Goal: Information Seeking & Learning: Learn about a topic

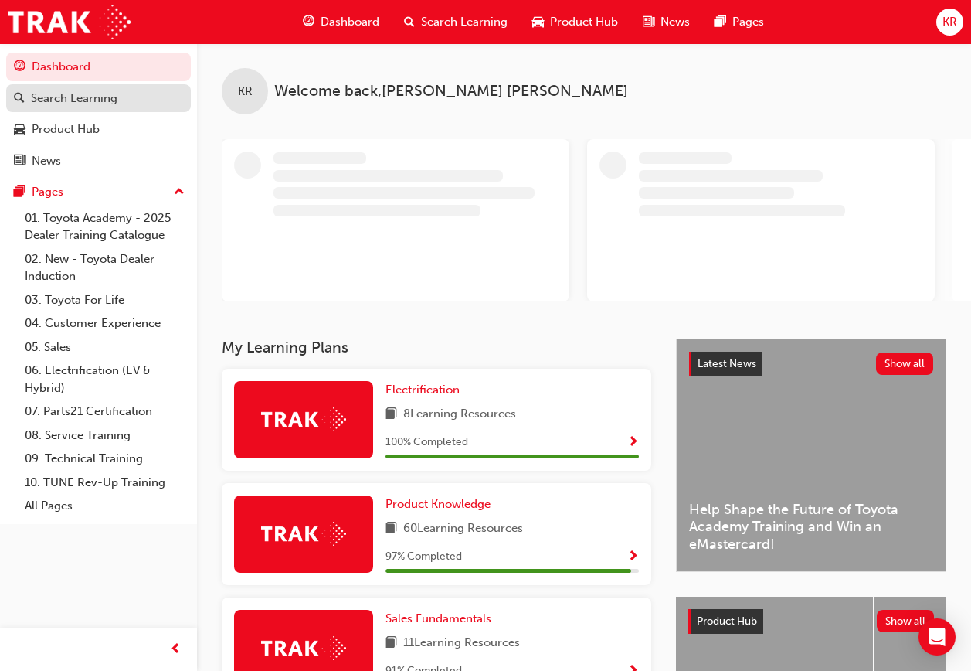
click at [103, 98] on div "Search Learning" at bounding box center [74, 99] width 87 height 18
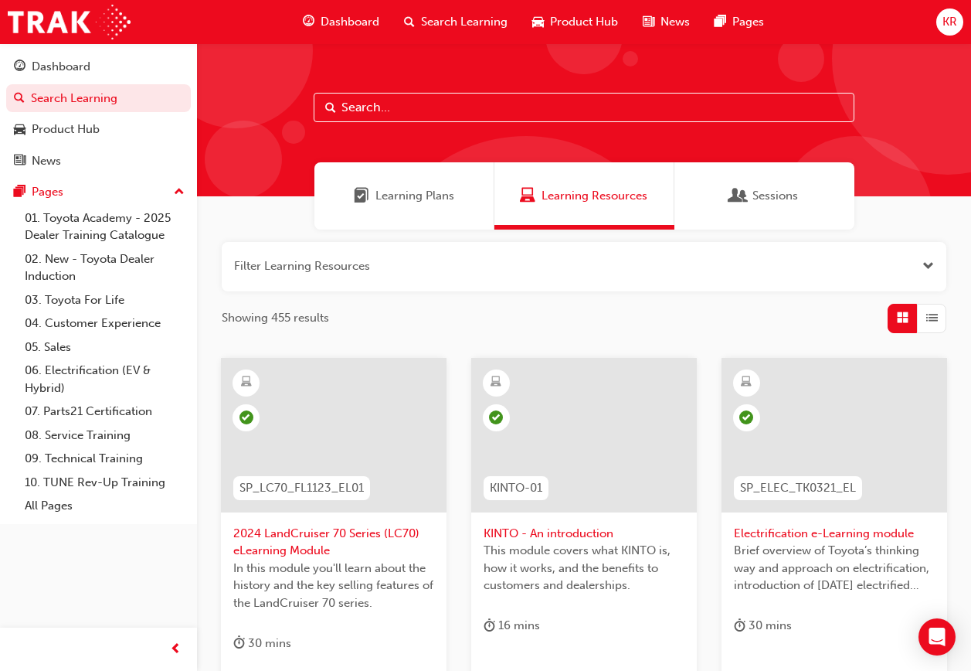
click at [392, 265] on button "button" at bounding box center [584, 266] width 725 height 49
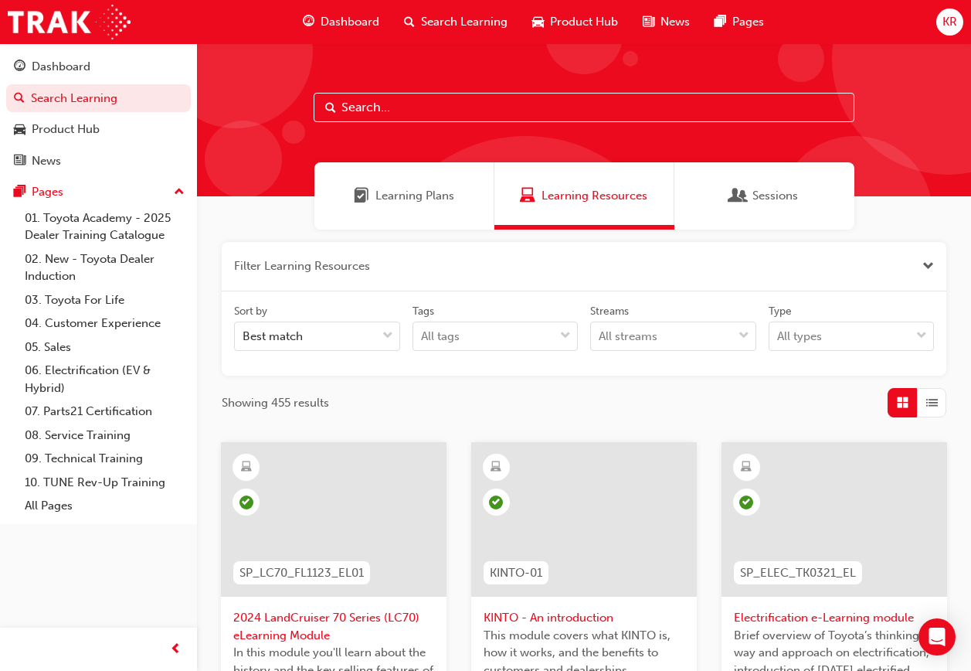
click at [379, 266] on button "button" at bounding box center [584, 266] width 725 height 49
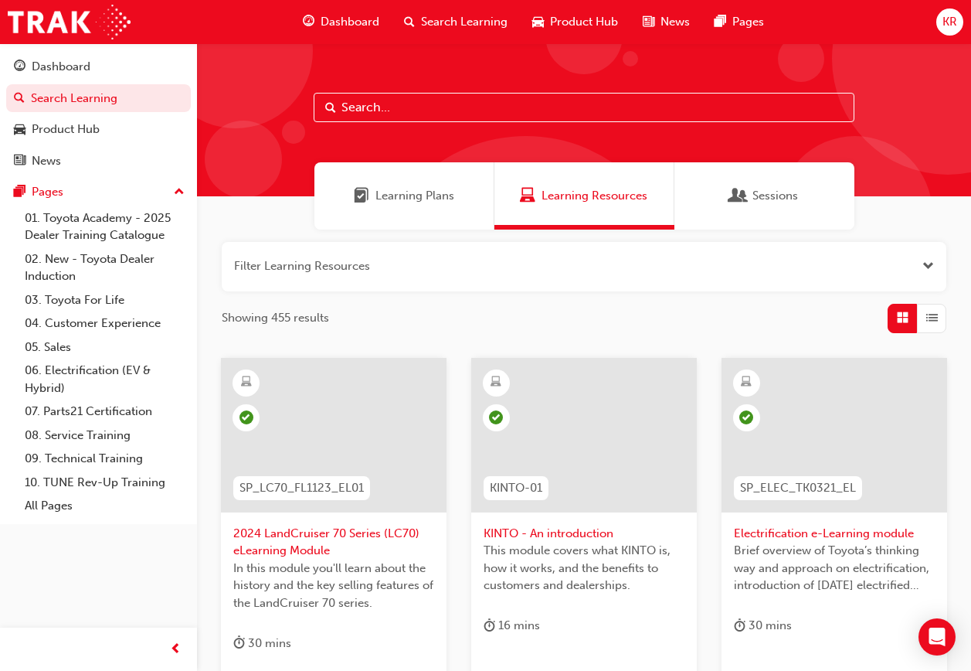
click at [438, 102] on input "text" at bounding box center [584, 107] width 541 height 29
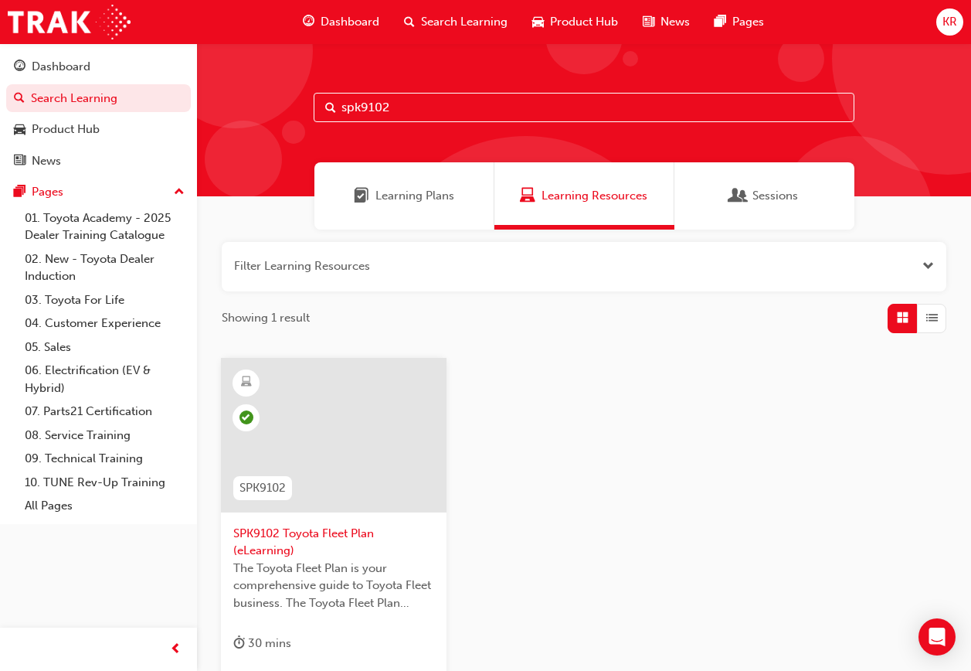
type input "spk9102"
click at [311, 529] on span "SPK9102 Toyota Fleet Plan (eLearning)" at bounding box center [333, 542] width 201 height 35
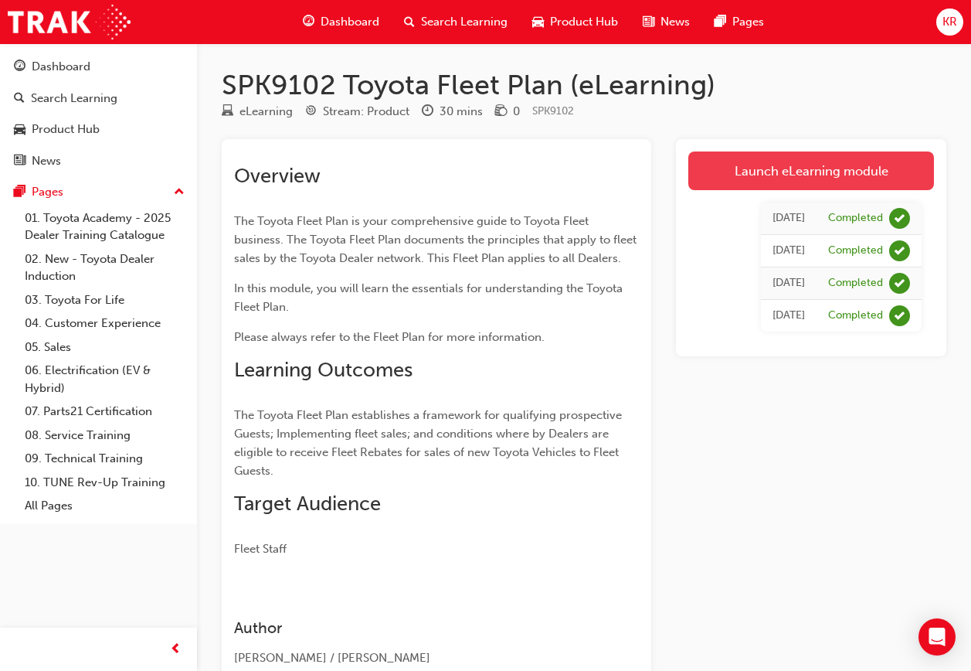
click at [850, 170] on link "Launch eLearning module" at bounding box center [812, 170] width 246 height 39
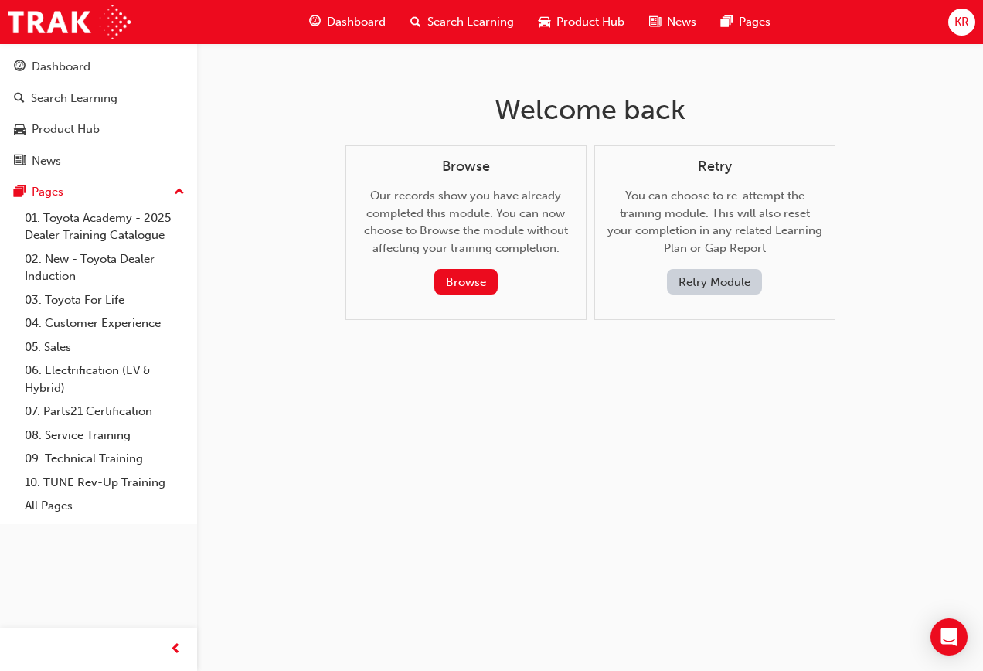
click at [746, 285] on button "Retry Module" at bounding box center [714, 282] width 95 height 26
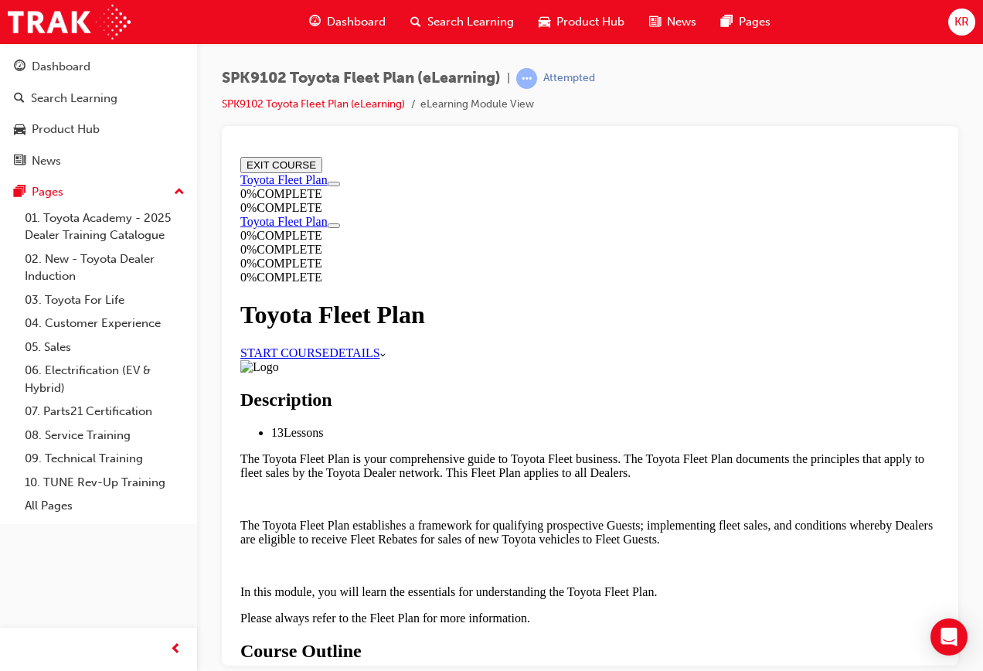
click at [329, 345] on link "START COURSE" at bounding box center [284, 351] width 89 height 13
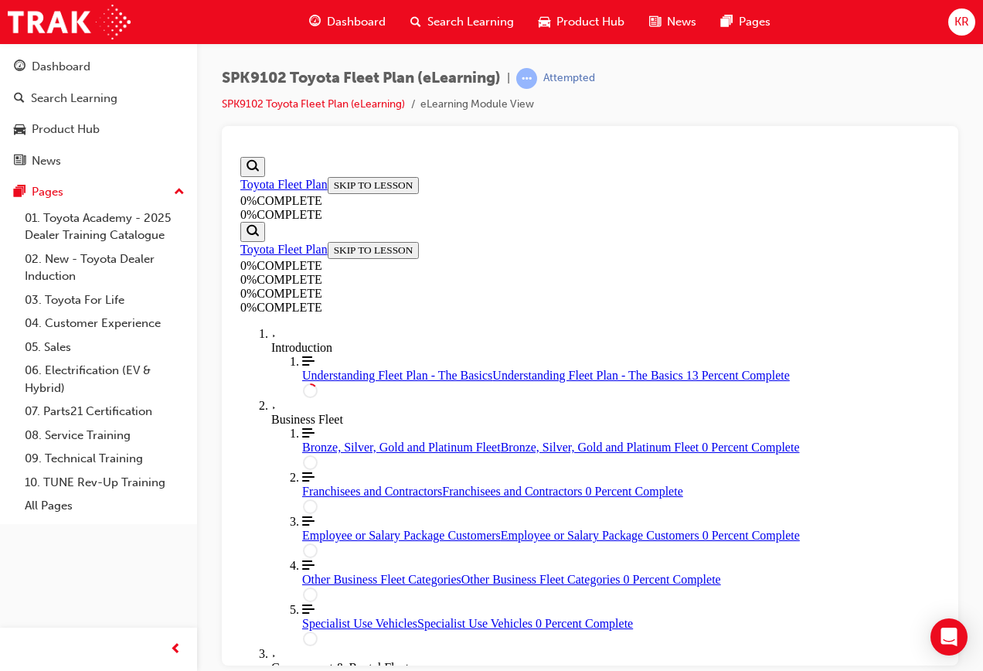
scroll to position [285, 0]
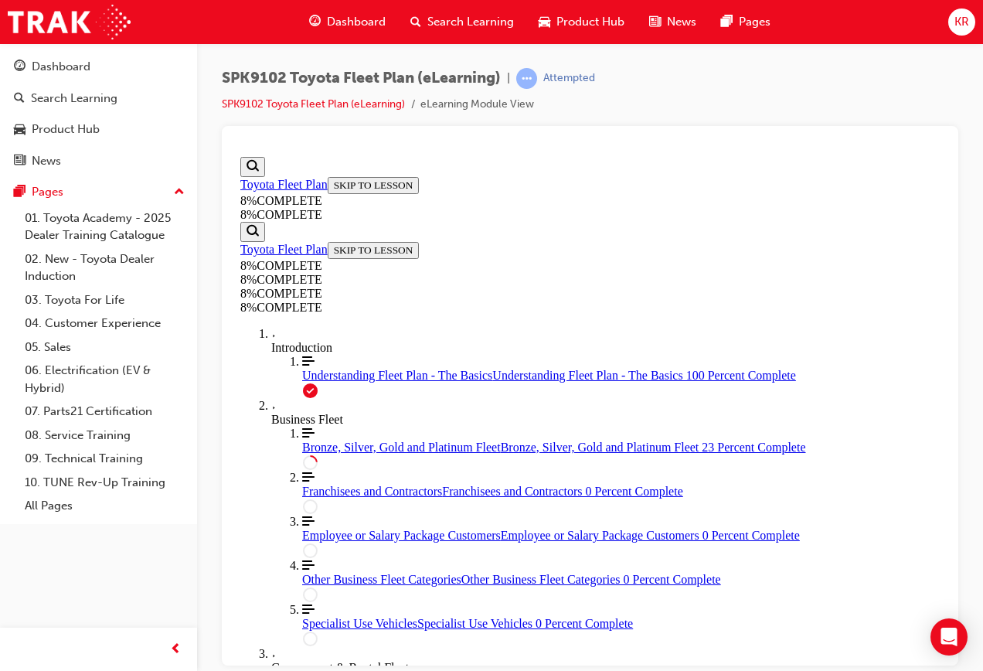
scroll to position [1058, 0]
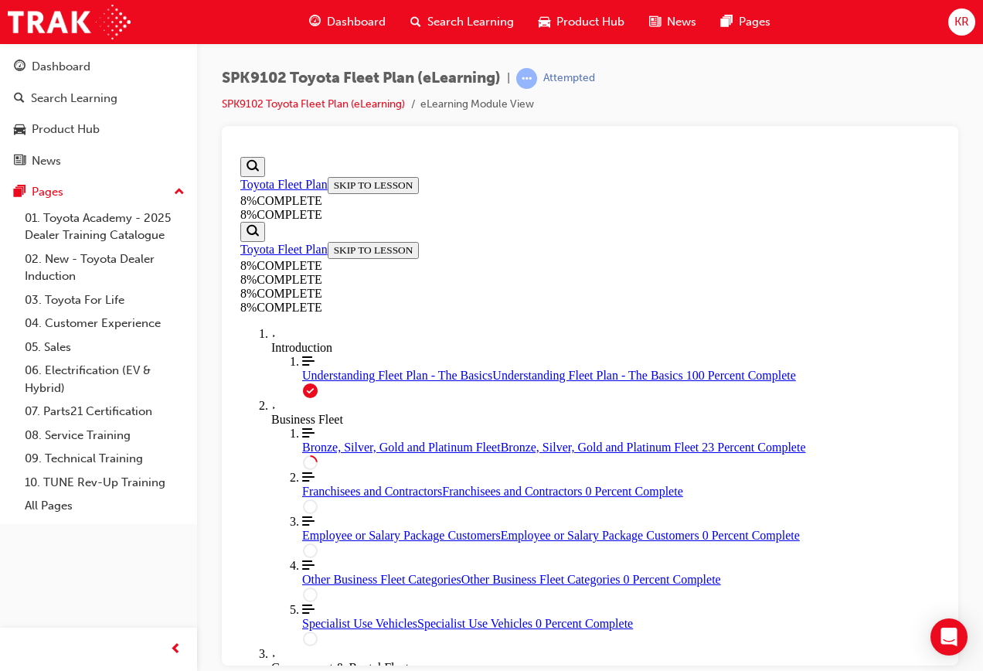
drag, startPoint x: 675, startPoint y: 301, endPoint x: 395, endPoint y: 311, distance: 279.9
drag, startPoint x: 400, startPoint y: 328, endPoint x: 658, endPoint y: 328, distance: 258.1
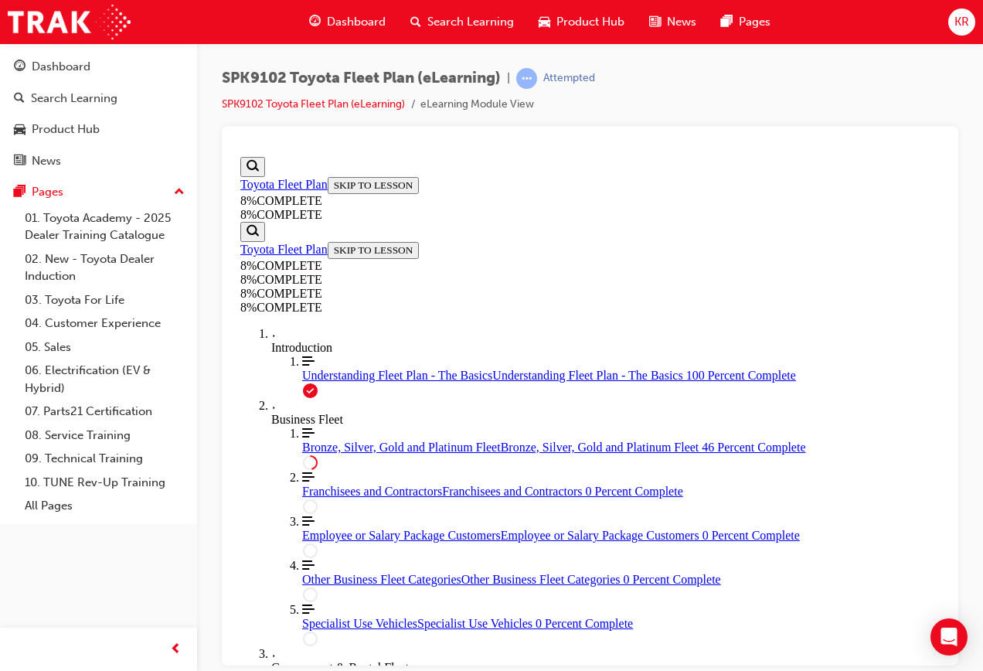
drag, startPoint x: 453, startPoint y: 413, endPoint x: 527, endPoint y: 549, distance: 155.6
drag, startPoint x: 486, startPoint y: 374, endPoint x: 576, endPoint y: 366, distance: 90.0
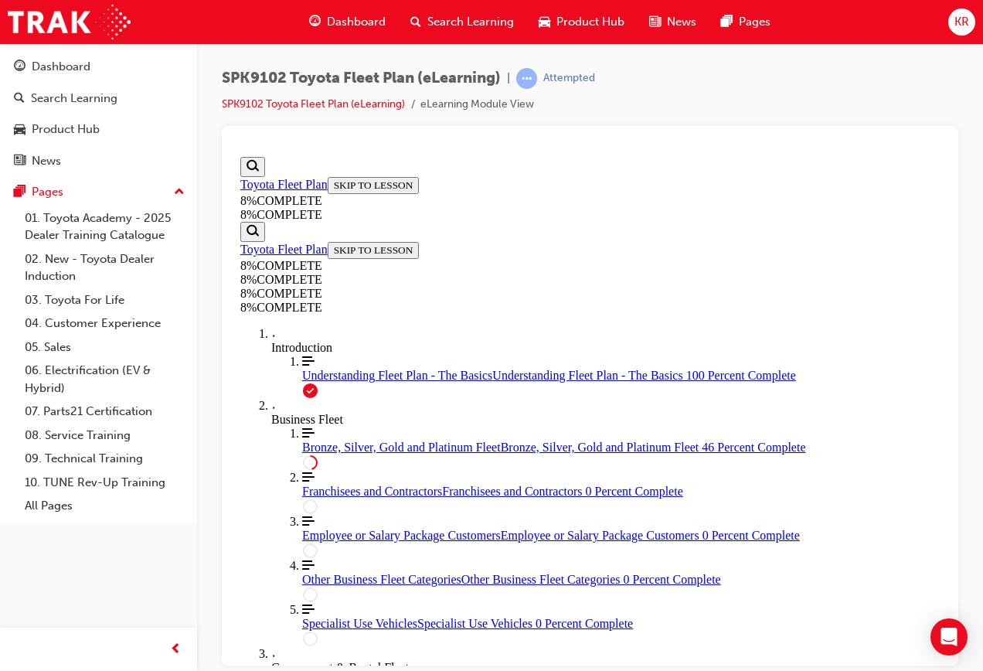
drag, startPoint x: 493, startPoint y: 467, endPoint x: 657, endPoint y: 474, distance: 164.0
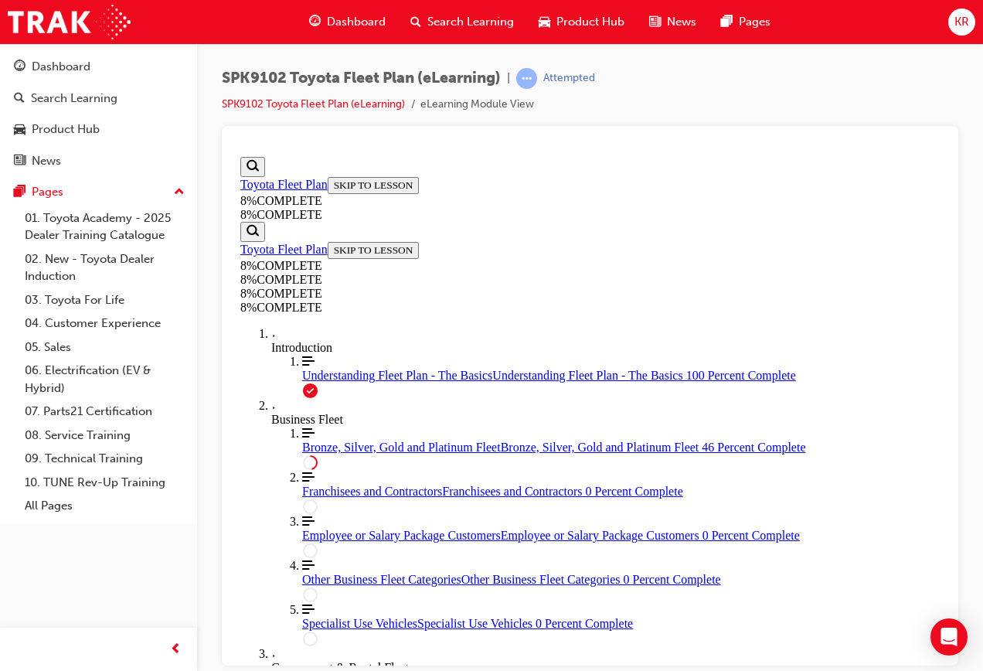
scroll to position [3515, 0]
drag, startPoint x: 476, startPoint y: 352, endPoint x: 546, endPoint y: 352, distance: 70.3
drag, startPoint x: 527, startPoint y: 431, endPoint x: 573, endPoint y: 522, distance: 101.6
drag, startPoint x: 502, startPoint y: 268, endPoint x: 560, endPoint y: 274, distance: 59.0
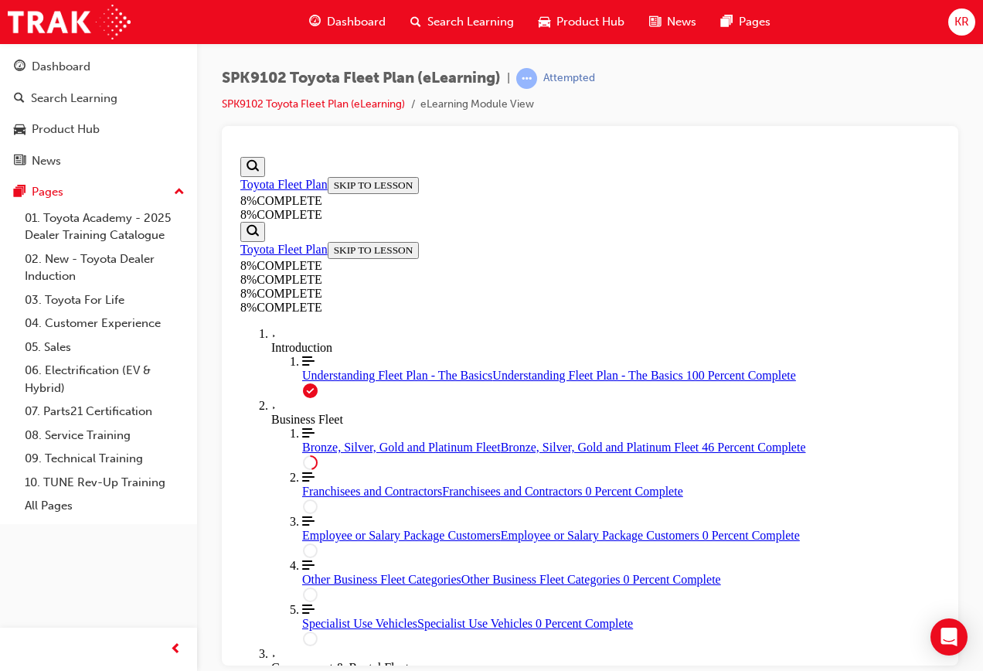
drag, startPoint x: 484, startPoint y: 451, endPoint x: 553, endPoint y: 451, distance: 68.8
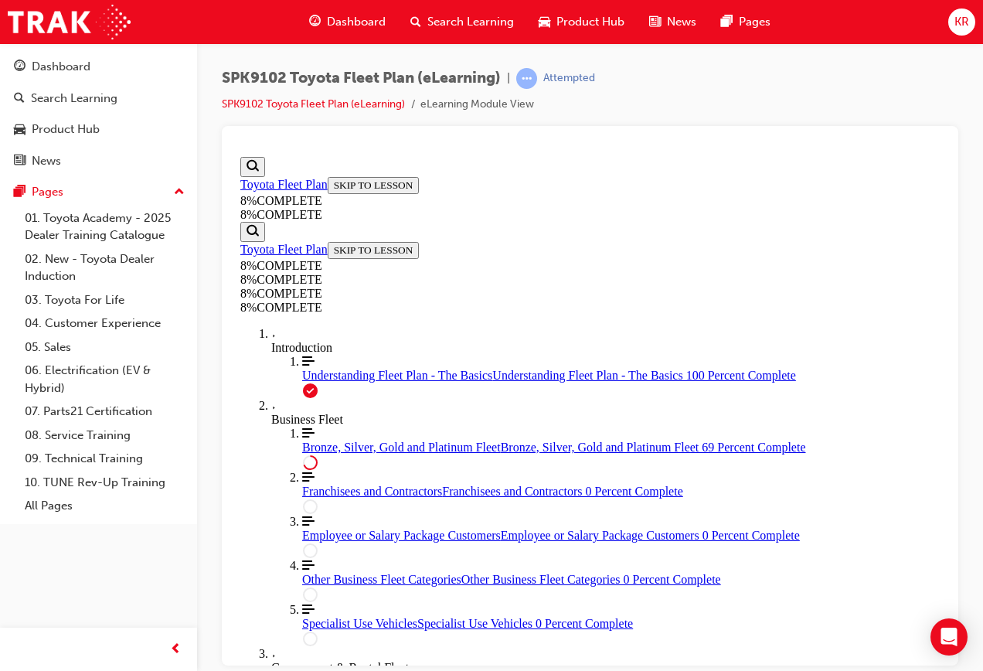
drag, startPoint x: 493, startPoint y: 392, endPoint x: 519, endPoint y: 236, distance: 157.4
drag, startPoint x: 473, startPoint y: 388, endPoint x: 576, endPoint y: 232, distance: 186.9
drag, startPoint x: 471, startPoint y: 391, endPoint x: 581, endPoint y: 393, distance: 110.5
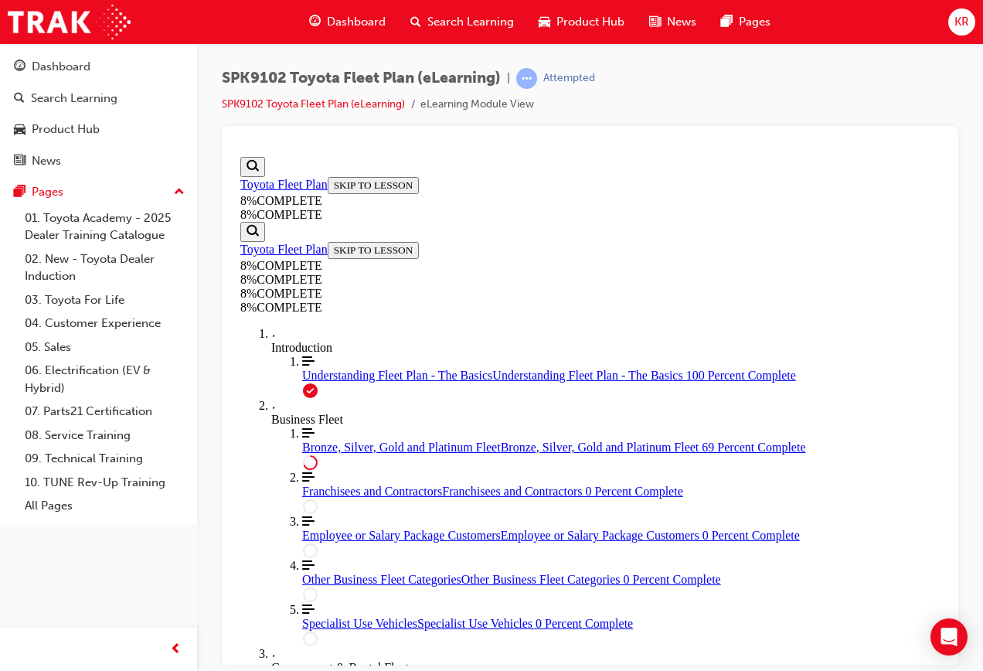
drag, startPoint x: 479, startPoint y: 470, endPoint x: 564, endPoint y: 321, distance: 171.0
drag, startPoint x: 475, startPoint y: 465, endPoint x: 594, endPoint y: 465, distance: 119.0
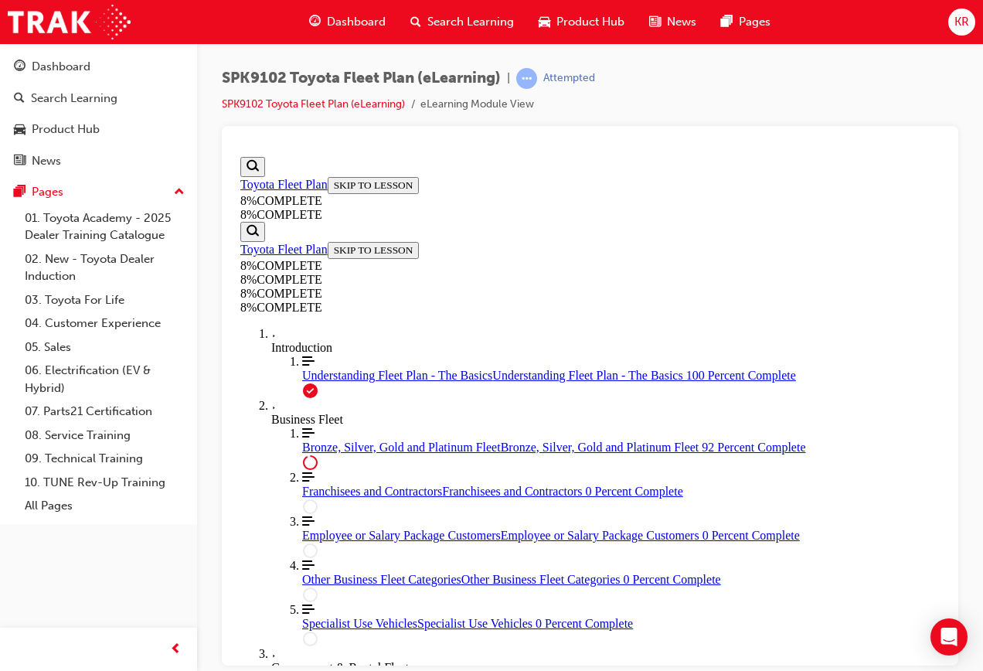
drag, startPoint x: 457, startPoint y: 409, endPoint x: 619, endPoint y: 486, distance: 179.1
drag, startPoint x: 481, startPoint y: 416, endPoint x: 535, endPoint y: 411, distance: 53.5
drag, startPoint x: 474, startPoint y: 340, endPoint x: 577, endPoint y: 339, distance: 103.6
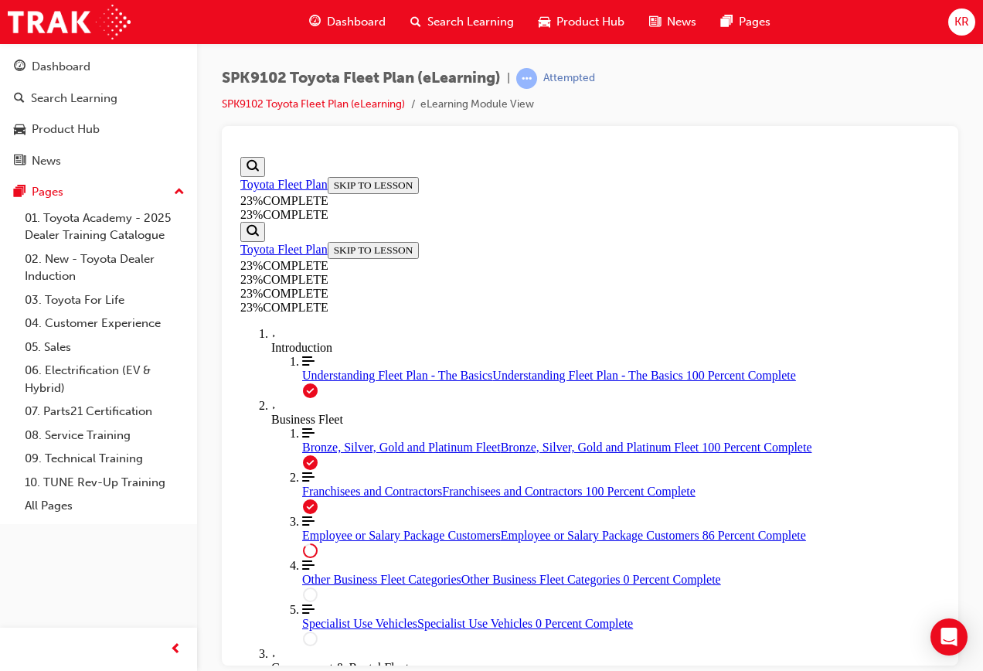
scroll to position [1750, 0]
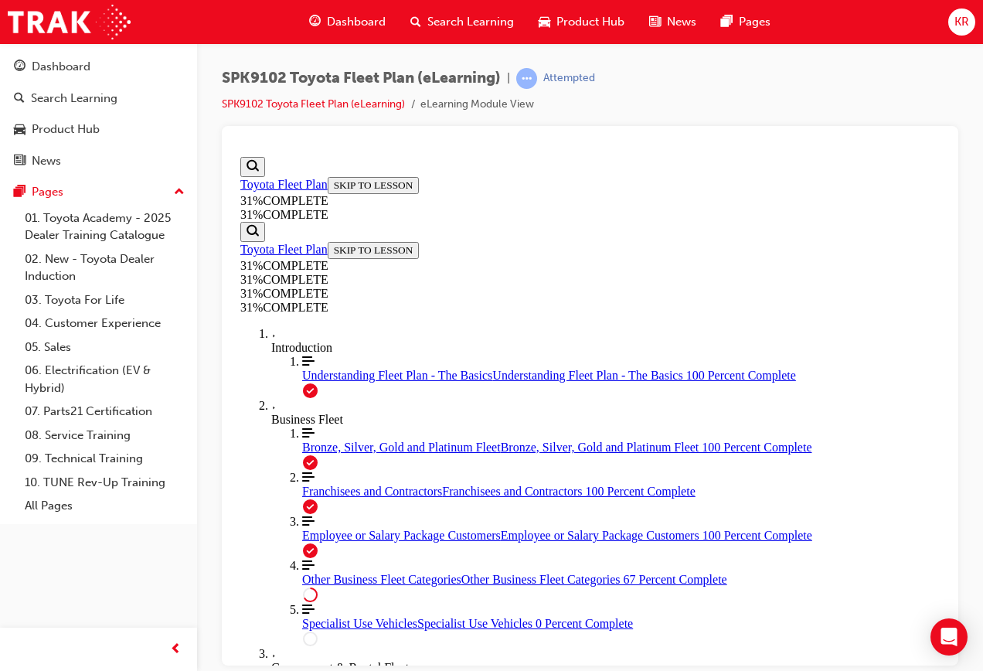
scroll to position [2835, 0]
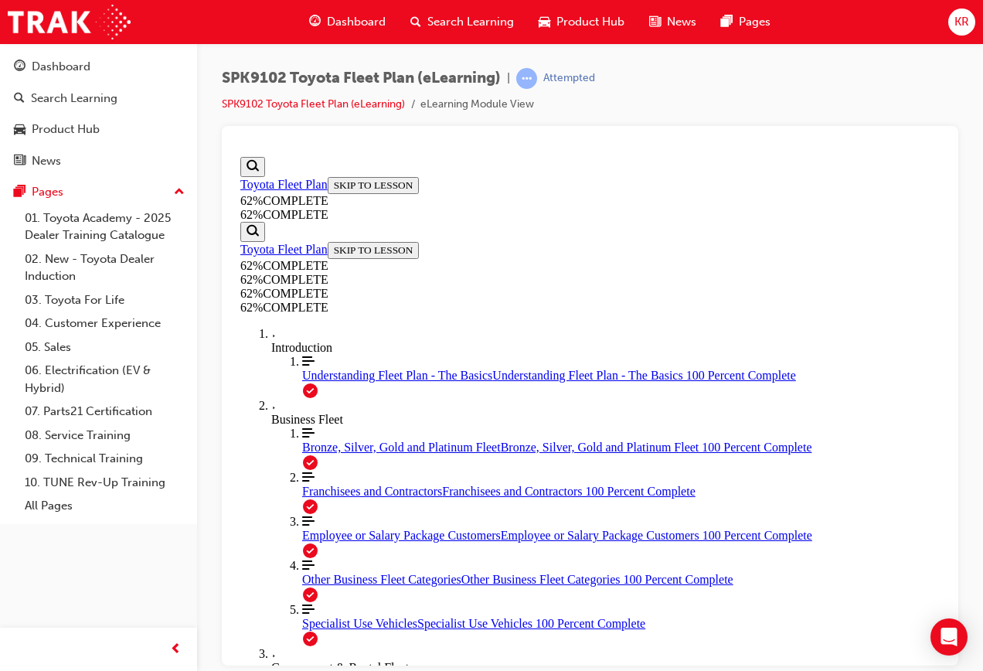
scroll to position [1053, 0]
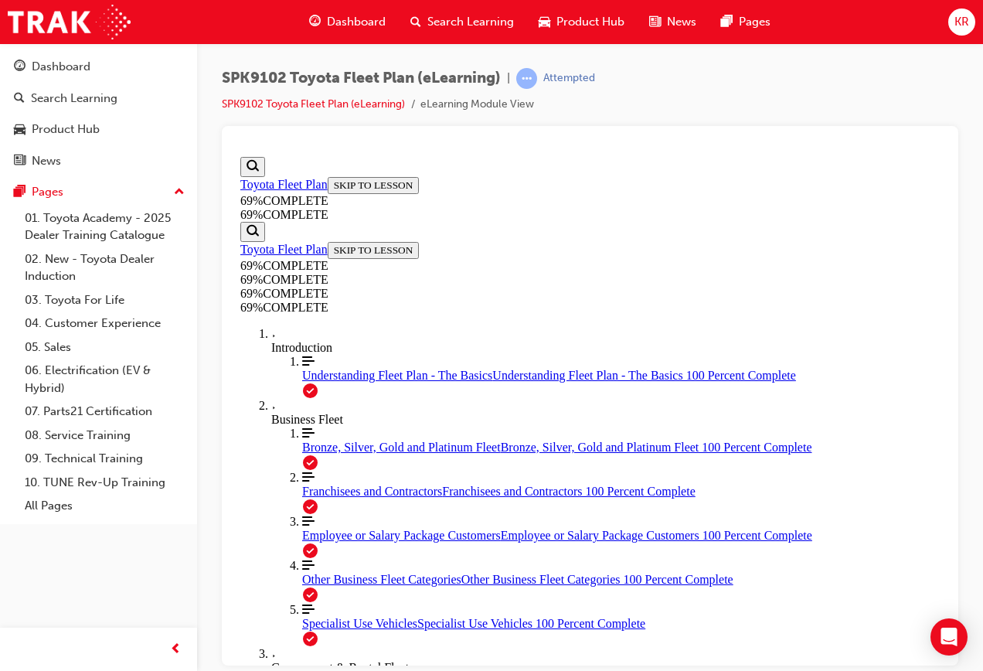
scroll to position [2913, 0]
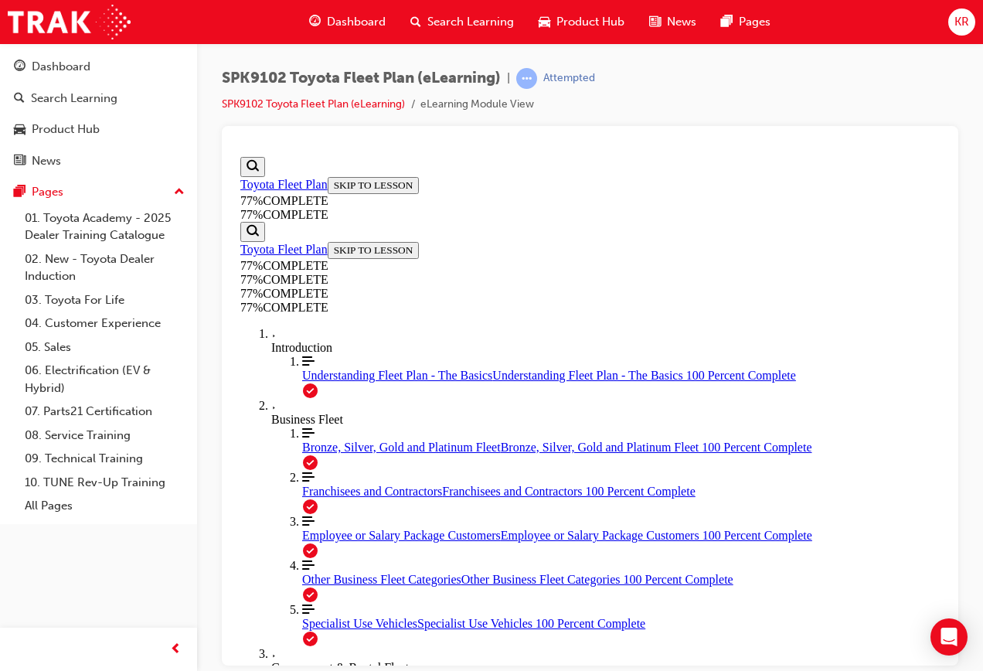
scroll to position [1883, 0]
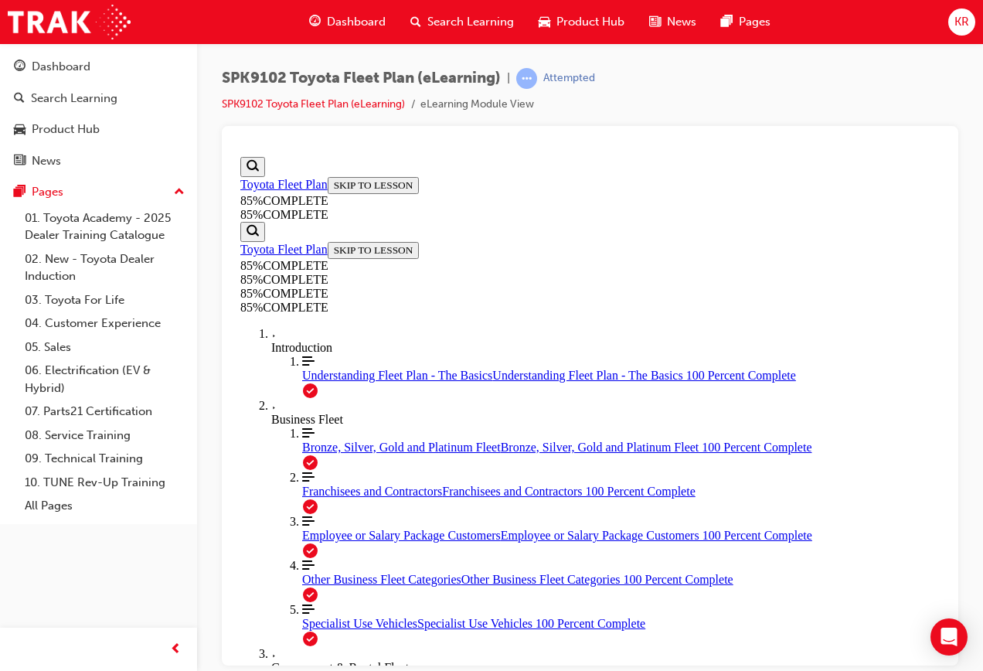
scroll to position [5386, 0]
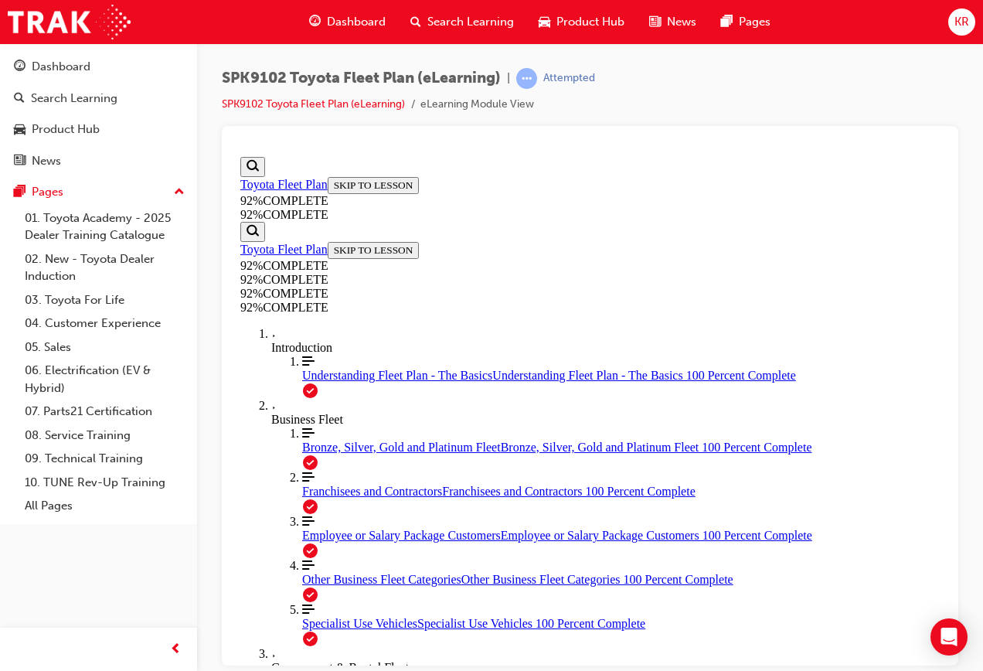
scroll to position [53, 0]
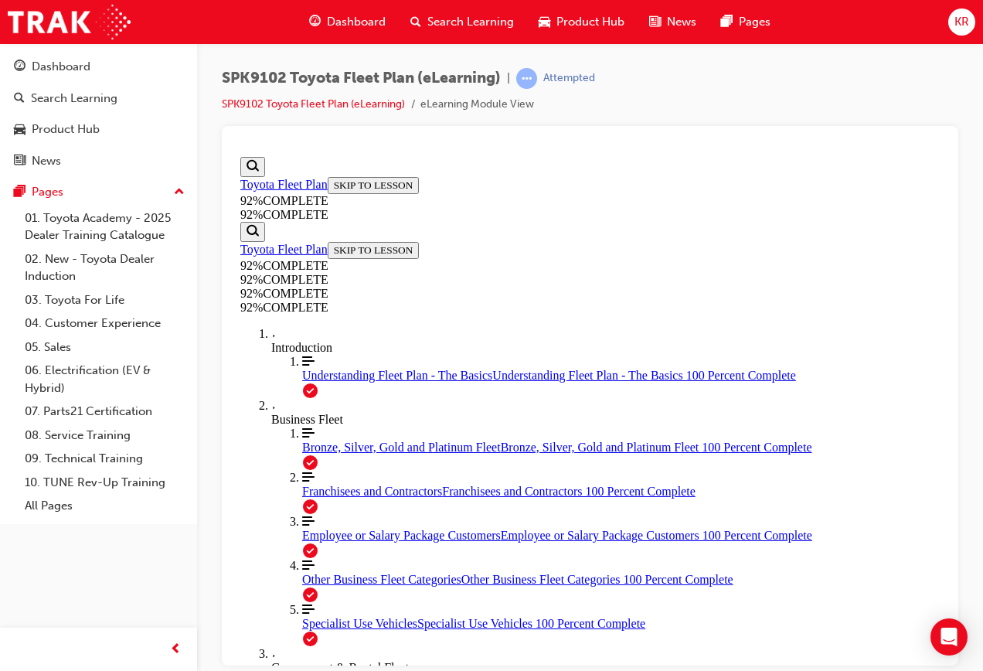
scroll to position [267, 0]
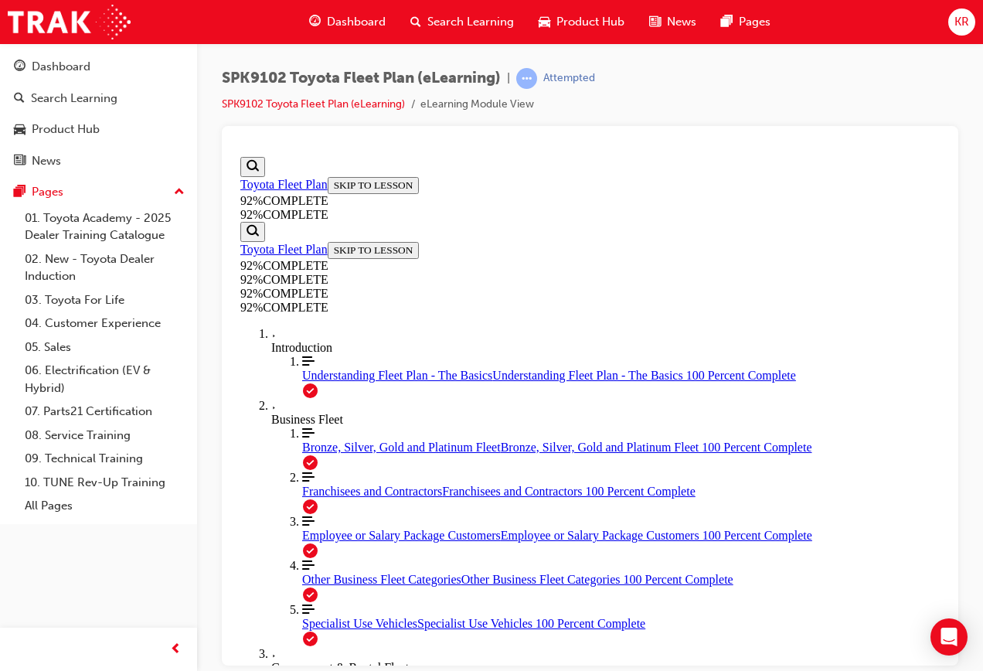
scroll to position [417, 0]
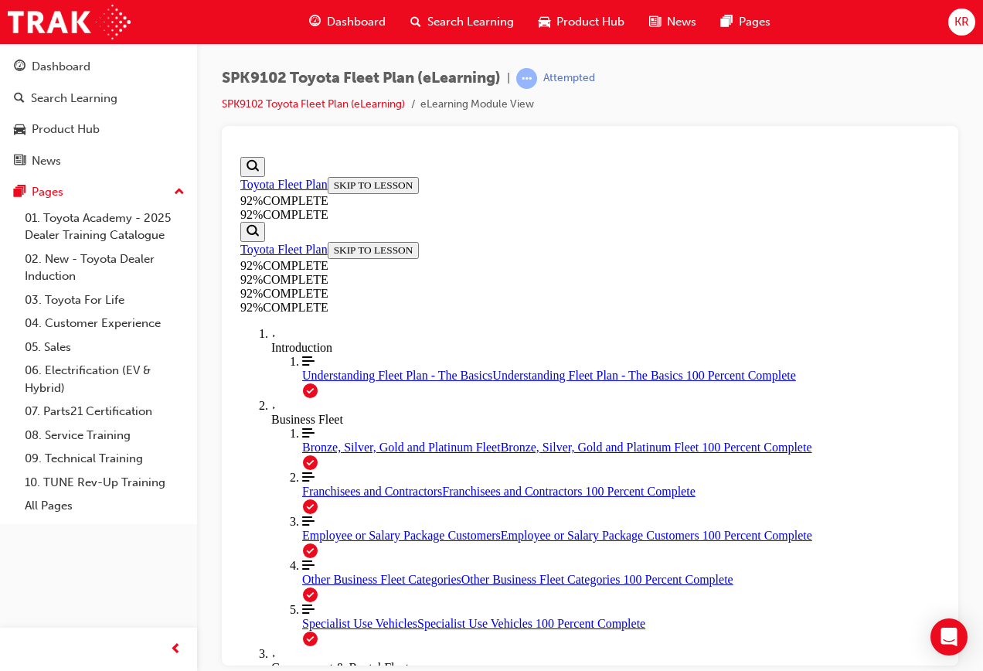
drag, startPoint x: 631, startPoint y: 345, endPoint x: 541, endPoint y: 504, distance: 183.1
drag, startPoint x: 668, startPoint y: 352, endPoint x: 533, endPoint y: 488, distance: 191.3
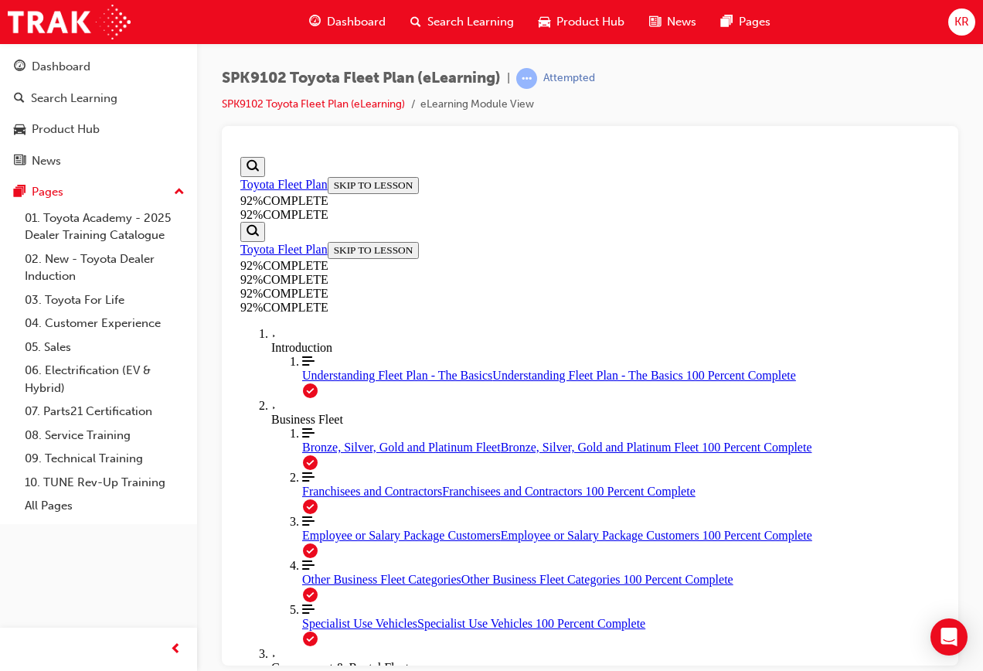
drag, startPoint x: 505, startPoint y: 495, endPoint x: 586, endPoint y: 347, distance: 169.1
drag, startPoint x: 477, startPoint y: 490, endPoint x: 569, endPoint y: 410, distance: 121.6
drag, startPoint x: 466, startPoint y: 488, endPoint x: 617, endPoint y: 488, distance: 151.5
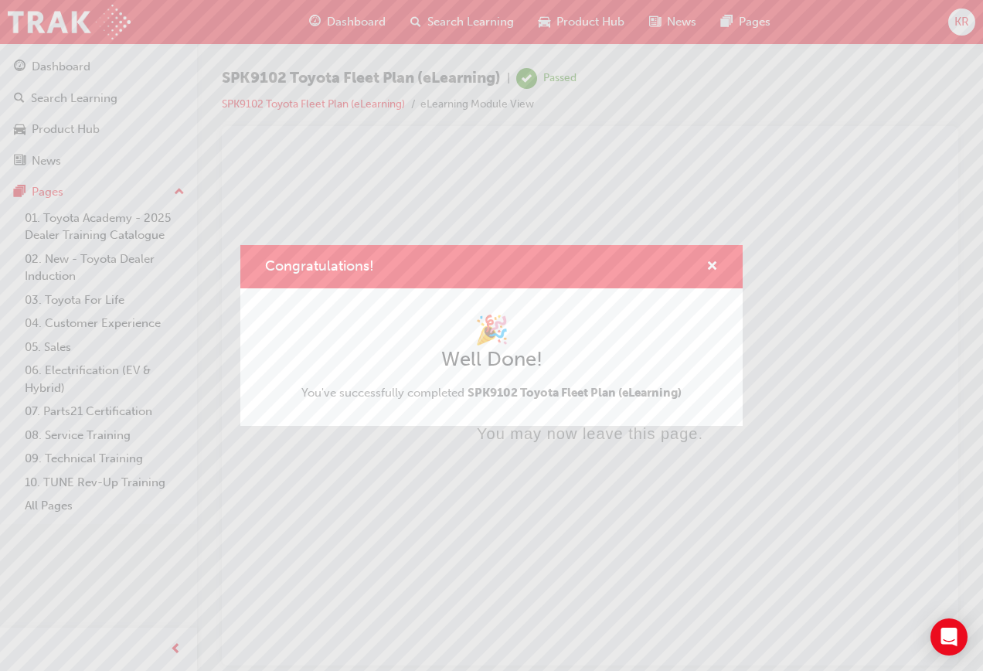
scroll to position [0, 0]
click at [713, 247] on div "Congratulations!" at bounding box center [491, 267] width 502 height 44
click at [713, 265] on span "cross-icon" at bounding box center [712, 267] width 12 height 14
